Goal: Information Seeking & Learning: Understand process/instructions

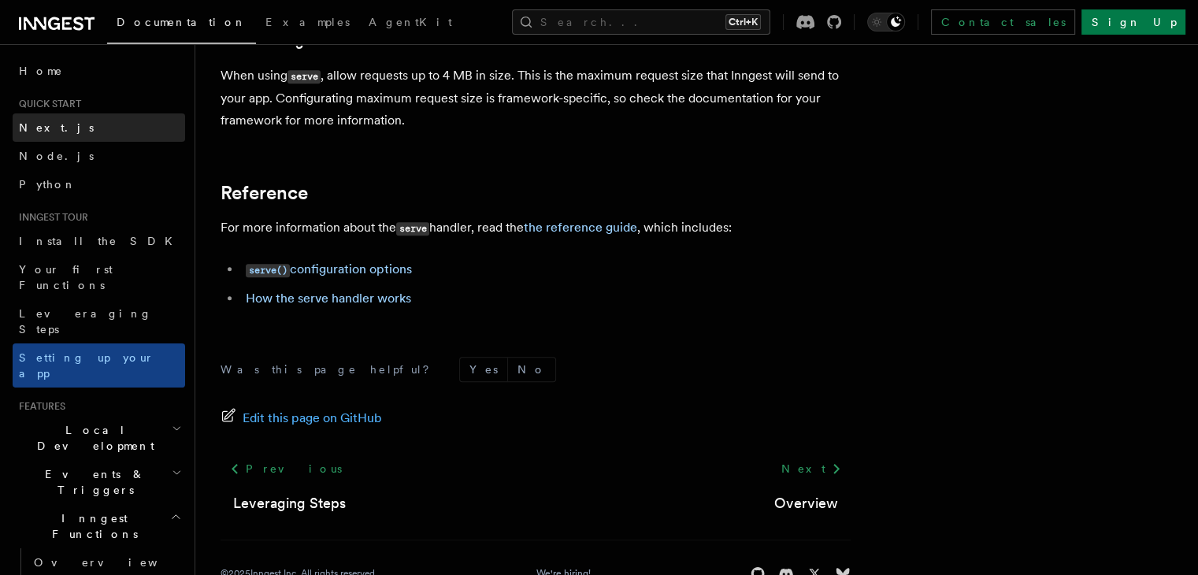
click at [35, 124] on span "Next.js" at bounding box center [56, 127] width 75 height 13
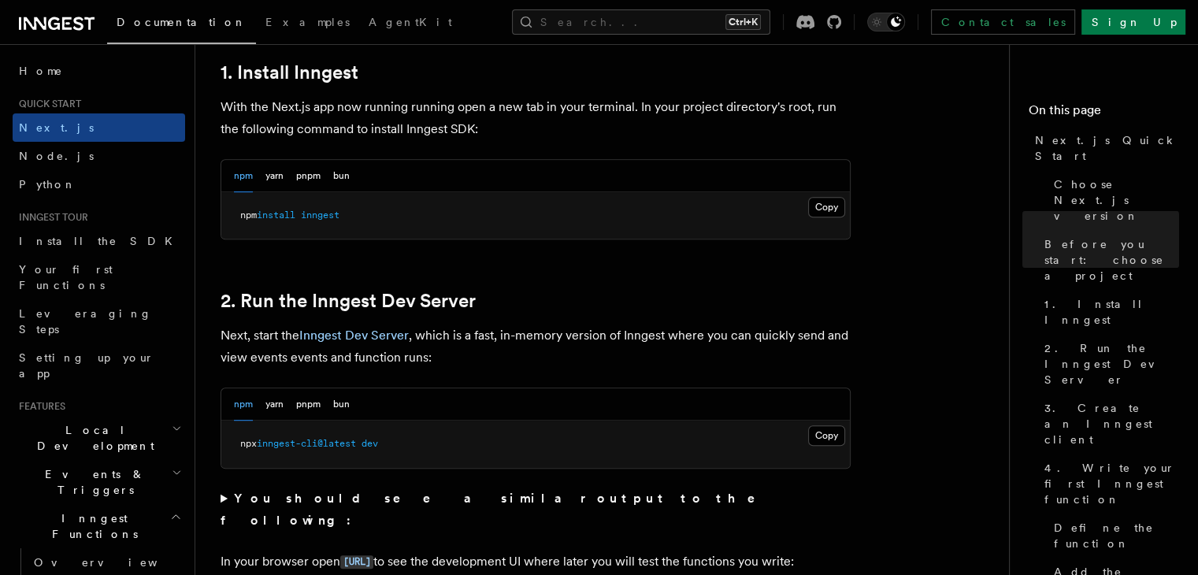
scroll to position [879, 0]
click at [826, 205] on button "Copy Copied" at bounding box center [826, 207] width 37 height 20
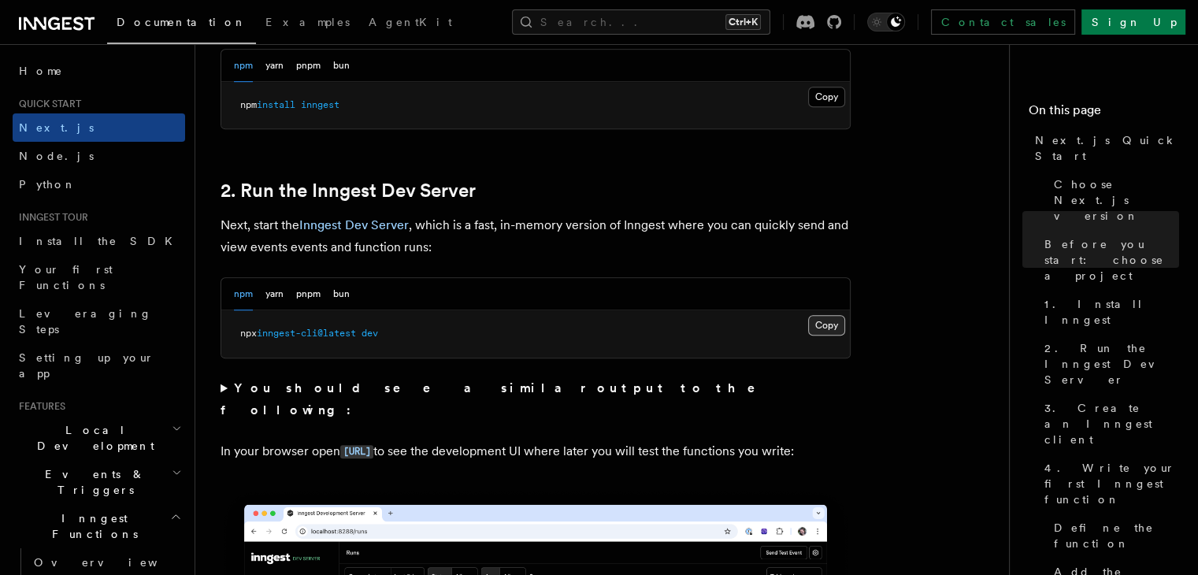
click at [822, 324] on button "Copy Copied" at bounding box center [826, 325] width 37 height 20
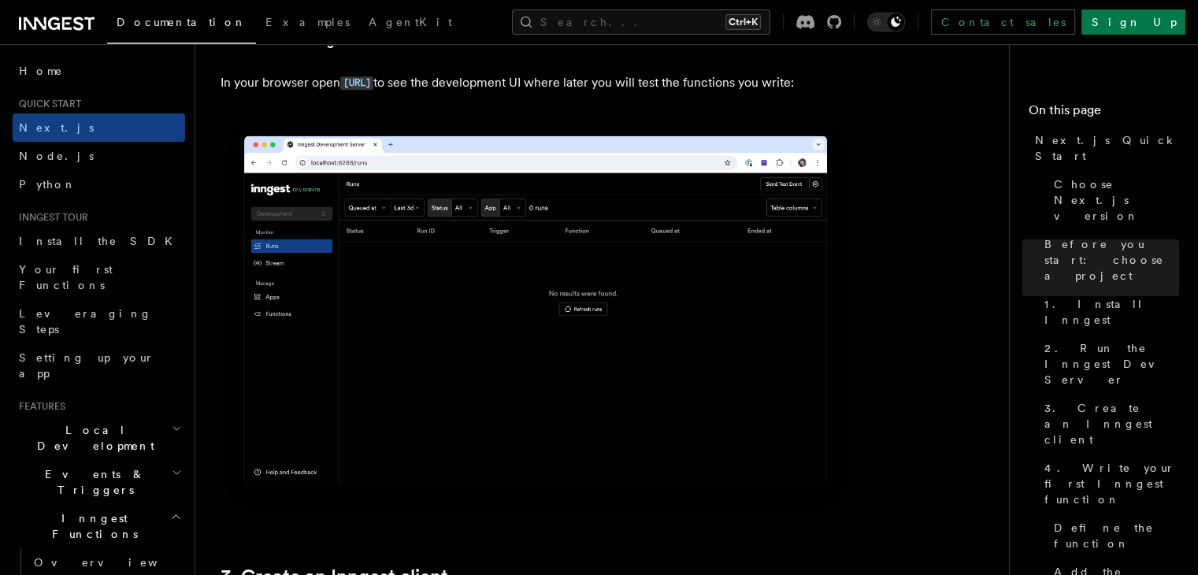
scroll to position [1556, 0]
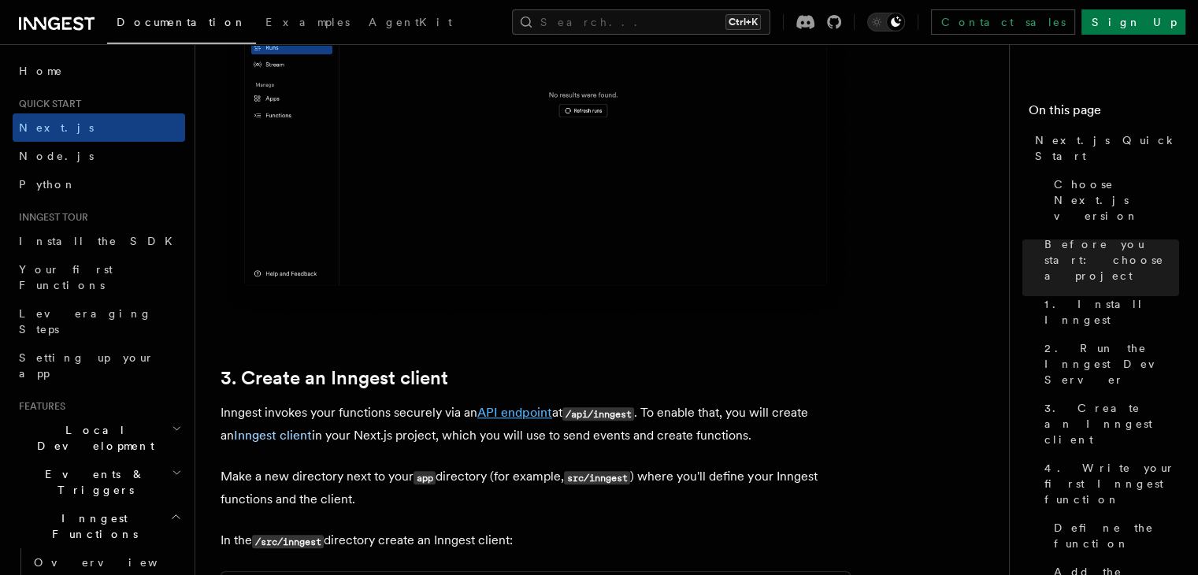
click at [526, 406] on link "API endpoint" at bounding box center [514, 412] width 75 height 15
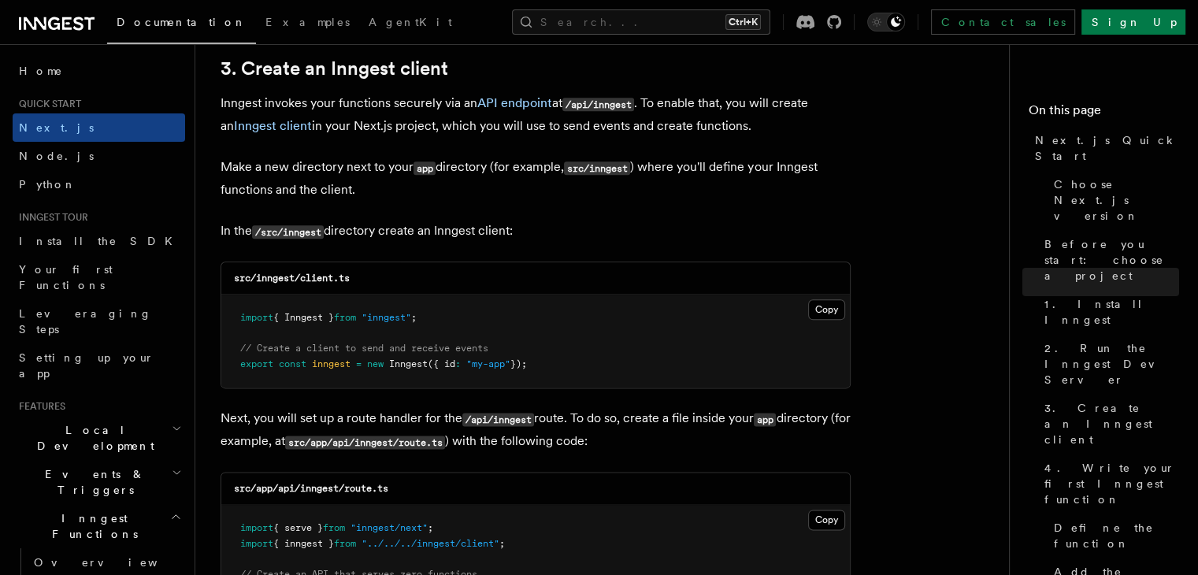
scroll to position [1861, 0]
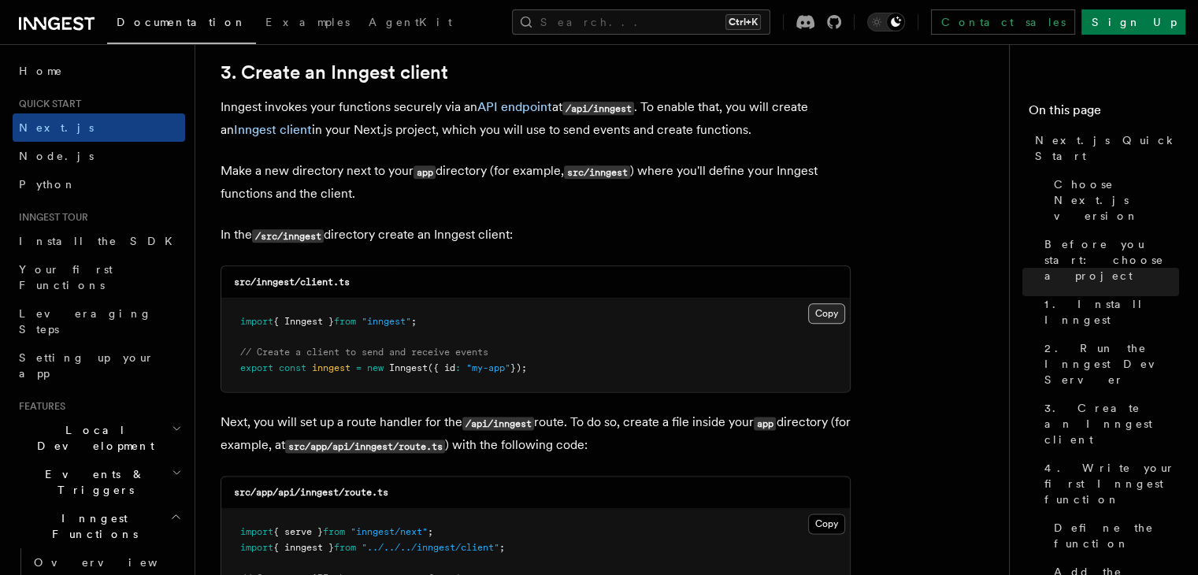
click at [816, 315] on button "Copy Copied" at bounding box center [826, 313] width 37 height 20
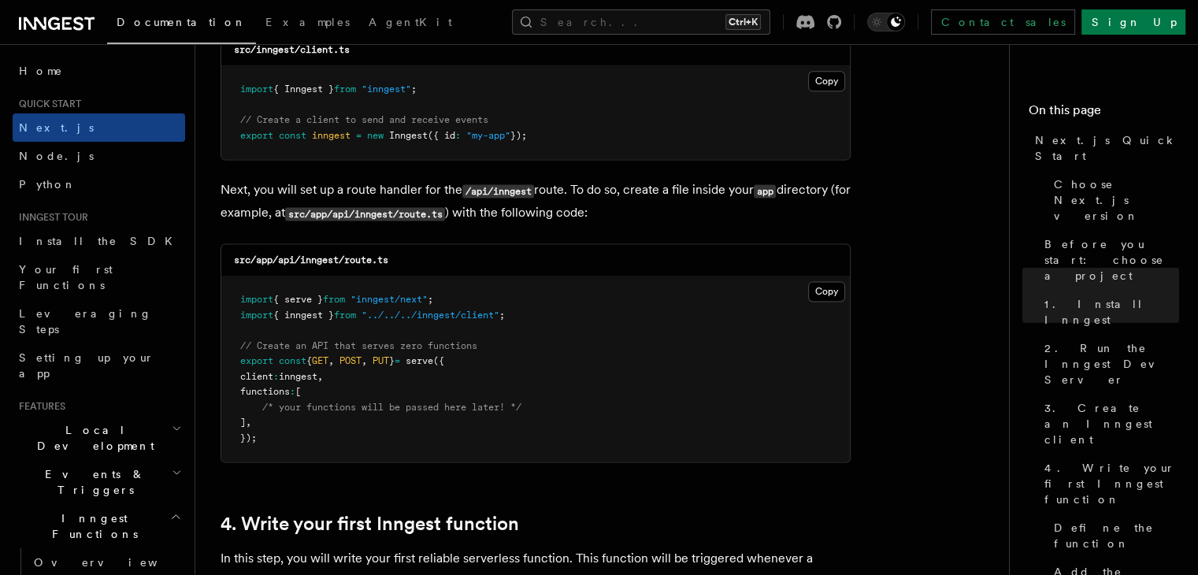
scroll to position [2094, 0]
click at [829, 295] on button "Copy Copied" at bounding box center [826, 290] width 37 height 20
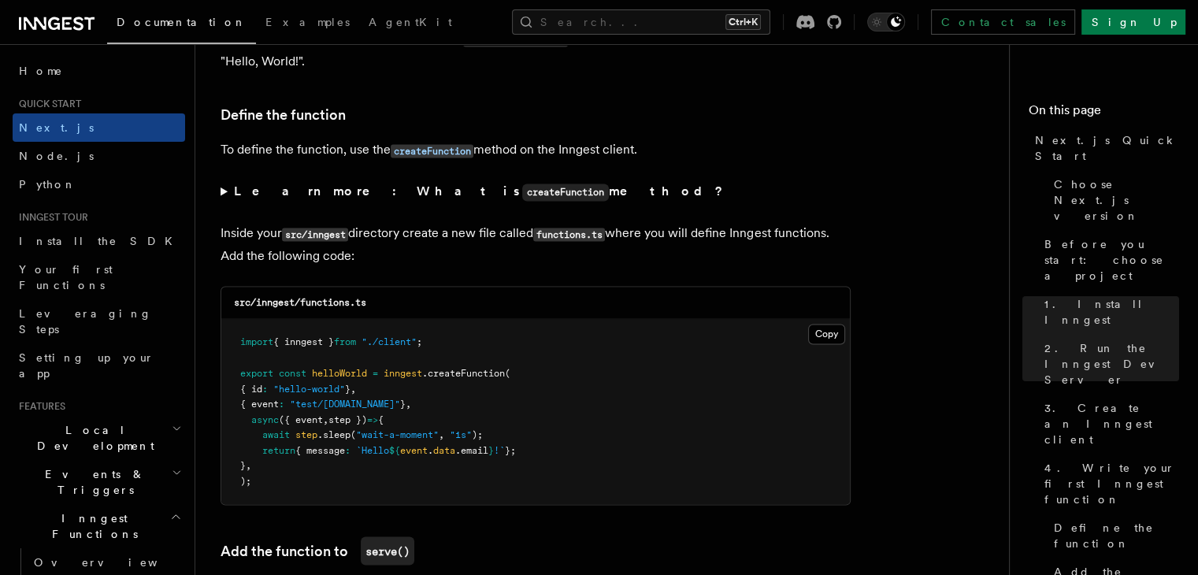
scroll to position [2636, 0]
click at [828, 339] on button "Copy Copied" at bounding box center [826, 333] width 37 height 20
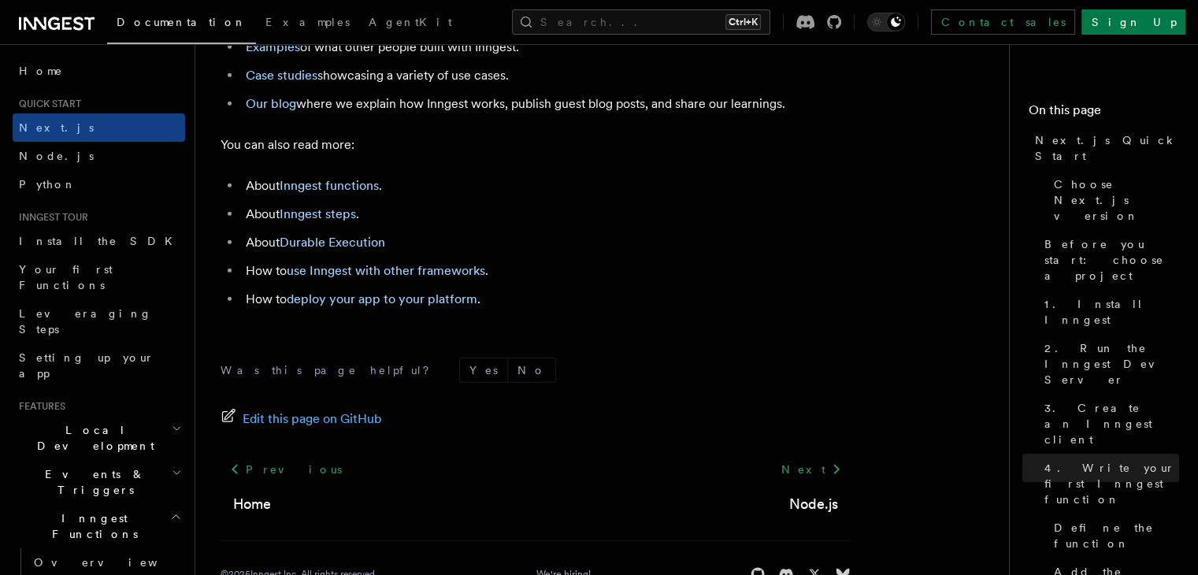
scroll to position [10038, 0]
